Goal: Task Accomplishment & Management: Use online tool/utility

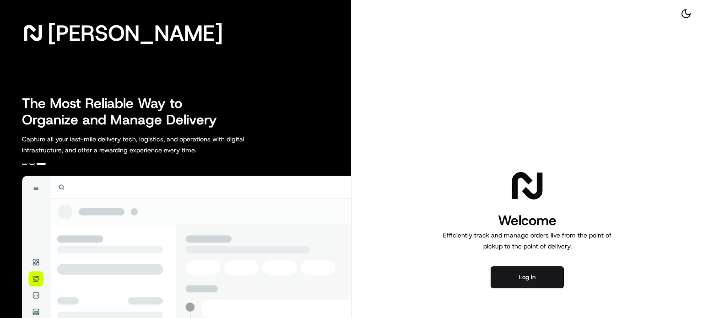
click at [542, 274] on button "Log in" at bounding box center [526, 277] width 73 height 22
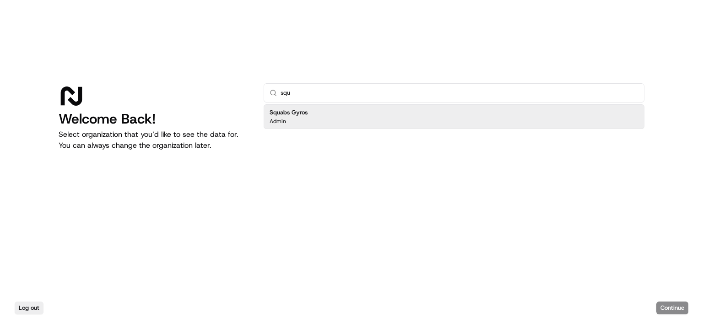
type input "squ"
click at [293, 111] on h2 "Squabs Gyros" at bounding box center [288, 112] width 38 height 8
click at [663, 307] on button "Continue" at bounding box center [672, 307] width 32 height 13
